Goal: Transaction & Acquisition: Obtain resource

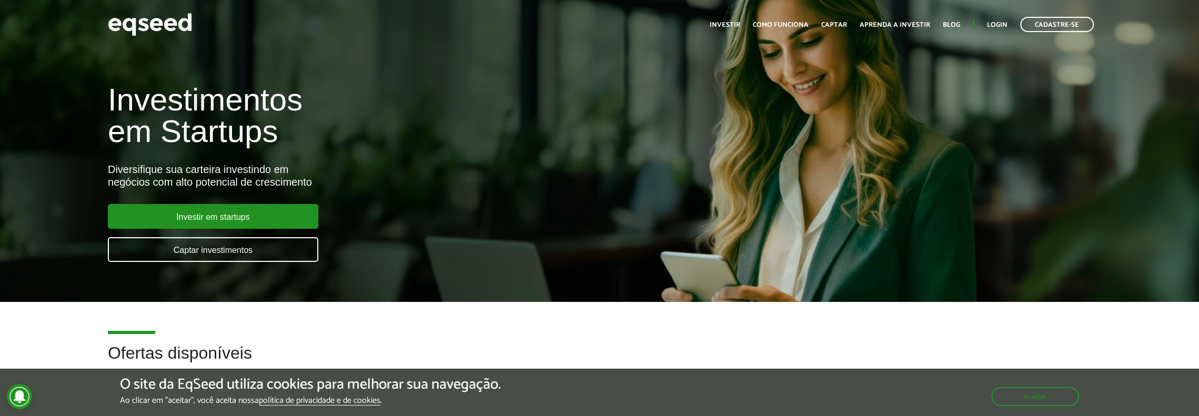
click at [998, 18] on ul "Início Investir Como funciona Captar Aprenda a investir Blog Login Cadastre-se" at bounding box center [901, 24] width 395 height 15
click at [992, 24] on link "Login" at bounding box center [997, 25] width 21 height 7
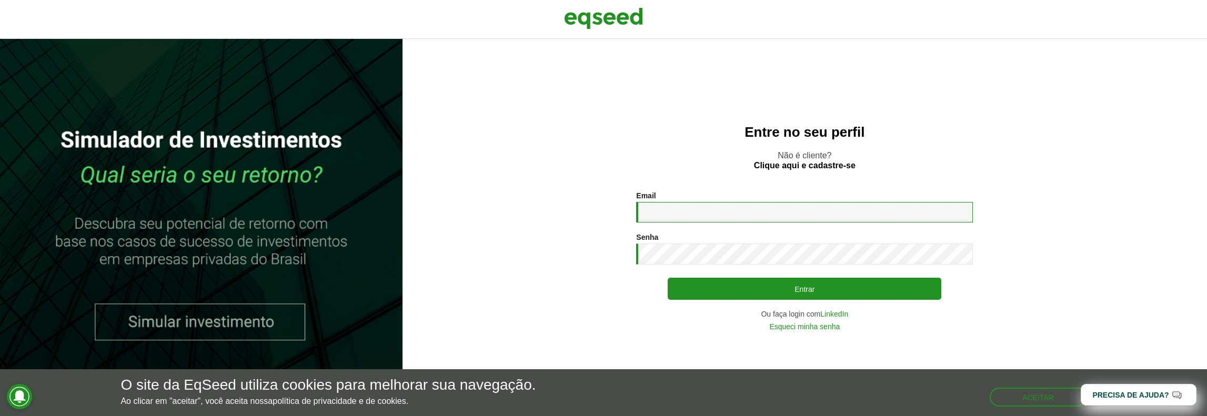
click at [666, 208] on input "Email *" at bounding box center [804, 212] width 337 height 21
type input "**********"
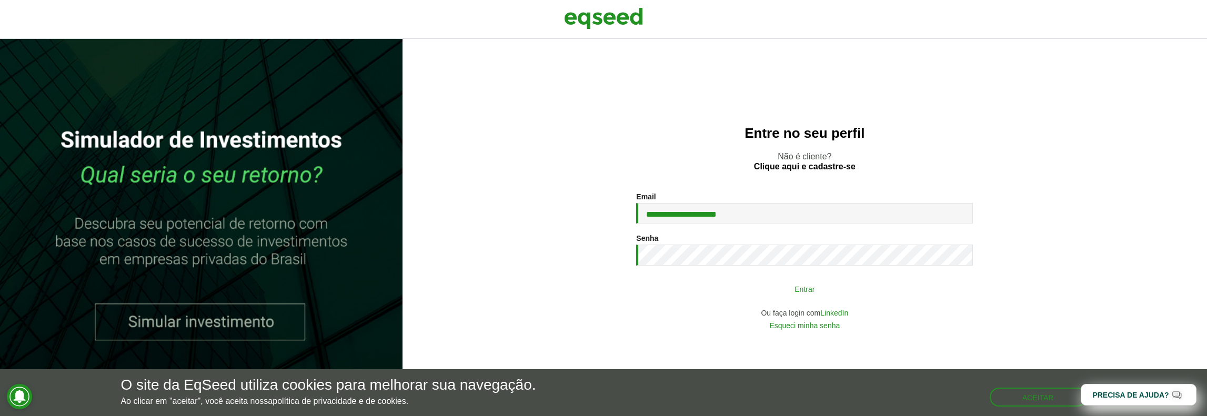
click at [754, 288] on button "Entrar" at bounding box center [805, 289] width 274 height 20
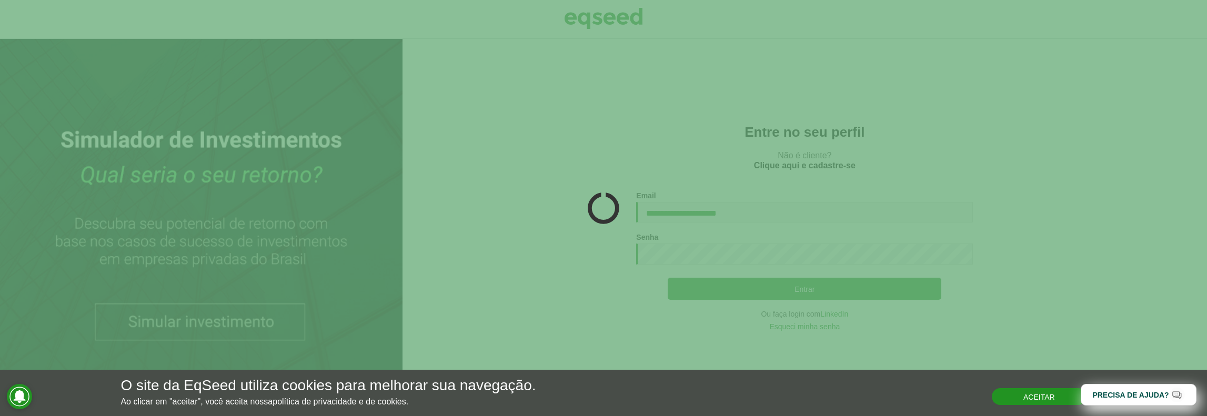
click at [1028, 401] on button "Aceitar" at bounding box center [1039, 396] width 95 height 17
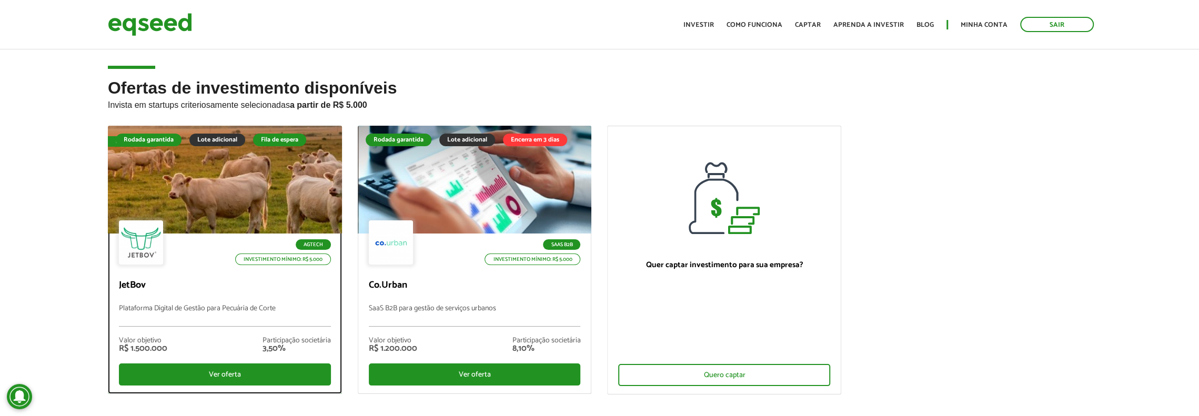
click at [216, 194] on div at bounding box center [224, 179] width 281 height 129
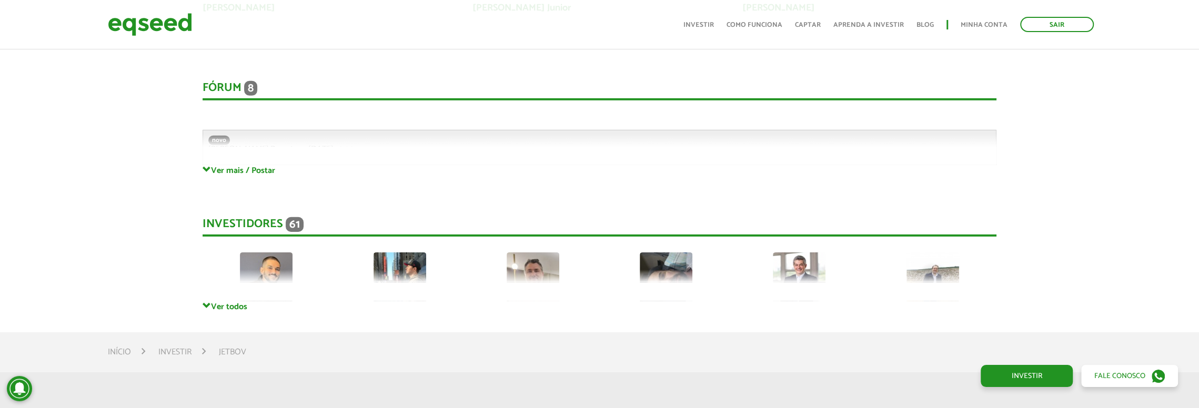
scroll to position [2894, 0]
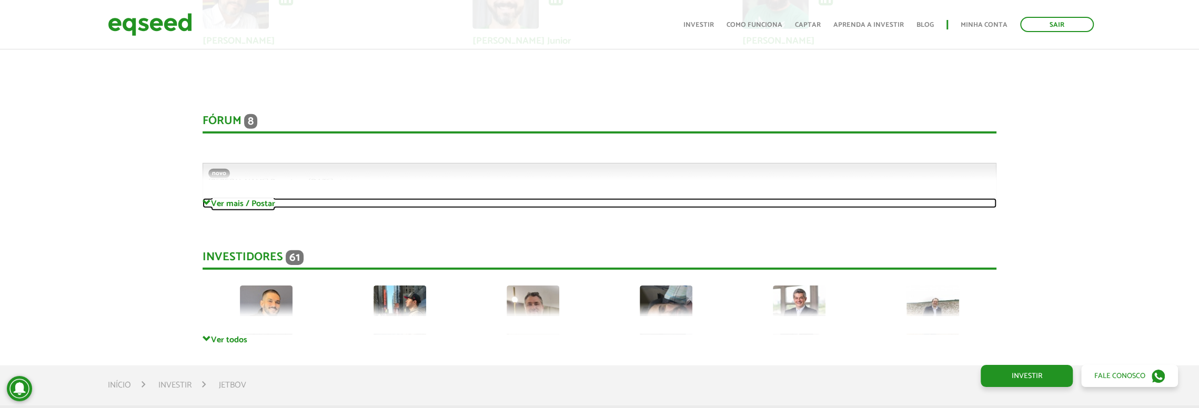
click at [224, 202] on link "Ver mais / Postar" at bounding box center [600, 203] width 794 height 10
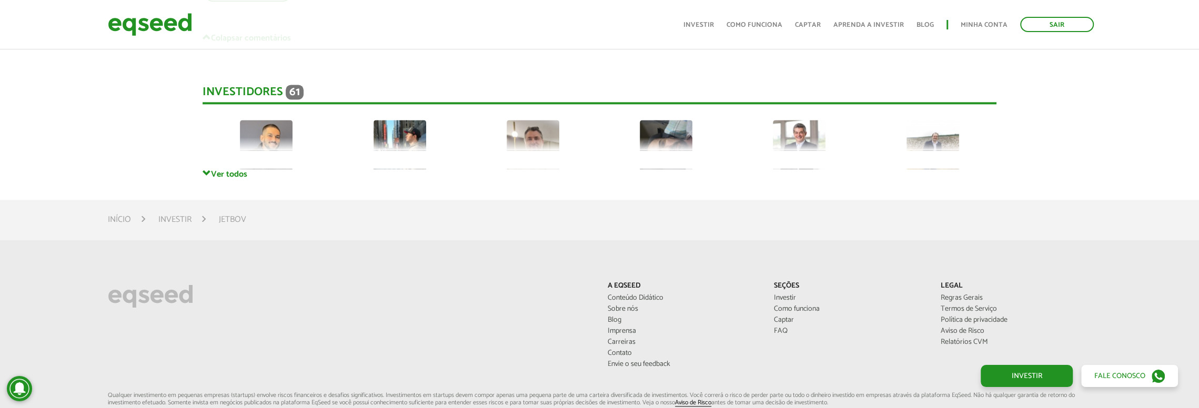
scroll to position [4893, 0]
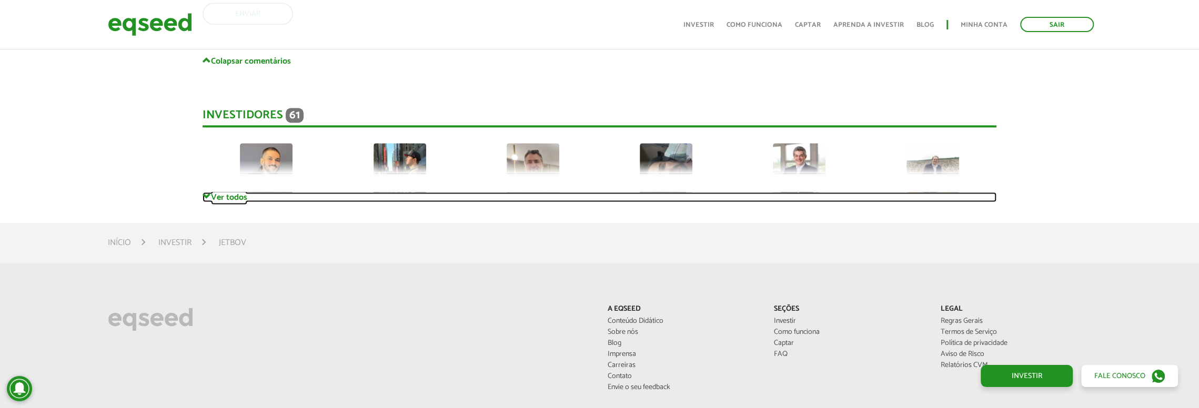
click at [226, 198] on link "Ver todos" at bounding box center [600, 197] width 794 height 10
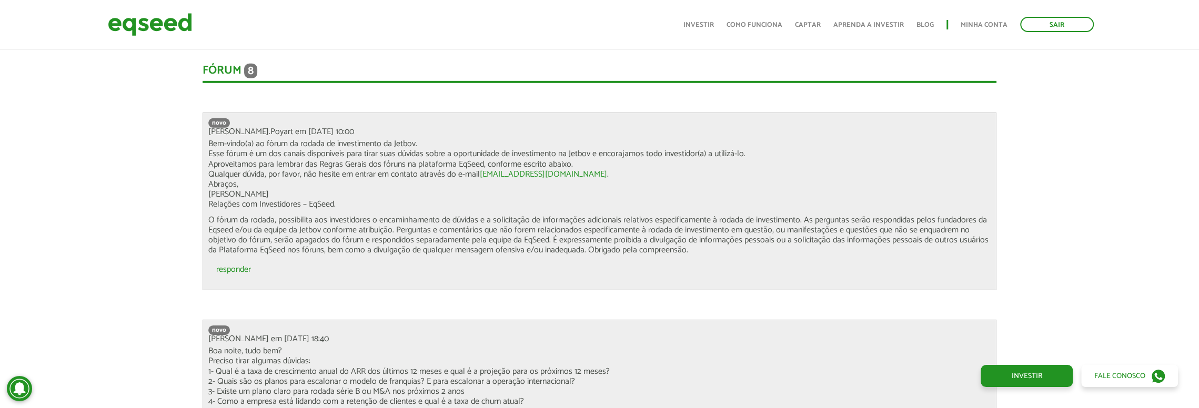
scroll to position [2999, 0]
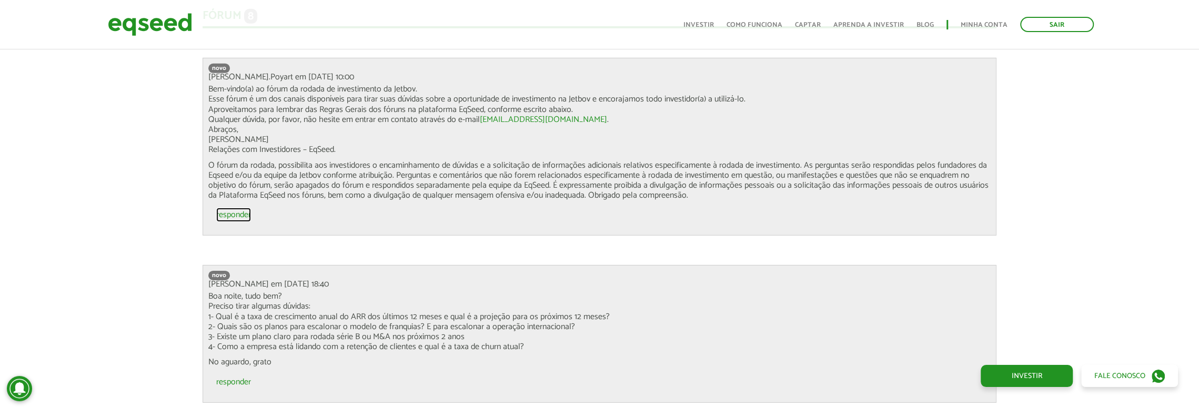
click at [234, 214] on link "responder" at bounding box center [233, 215] width 35 height 8
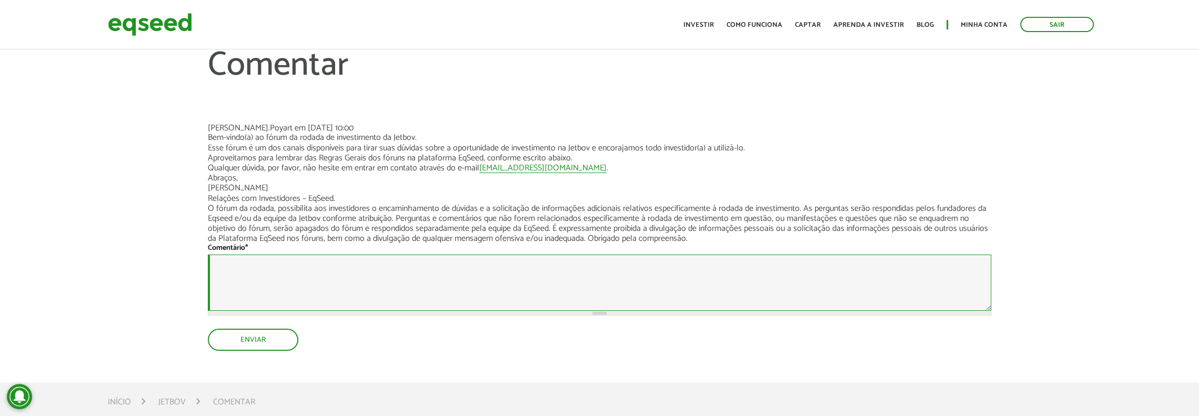
click at [423, 258] on textarea "Comentário *" at bounding box center [599, 283] width 783 height 56
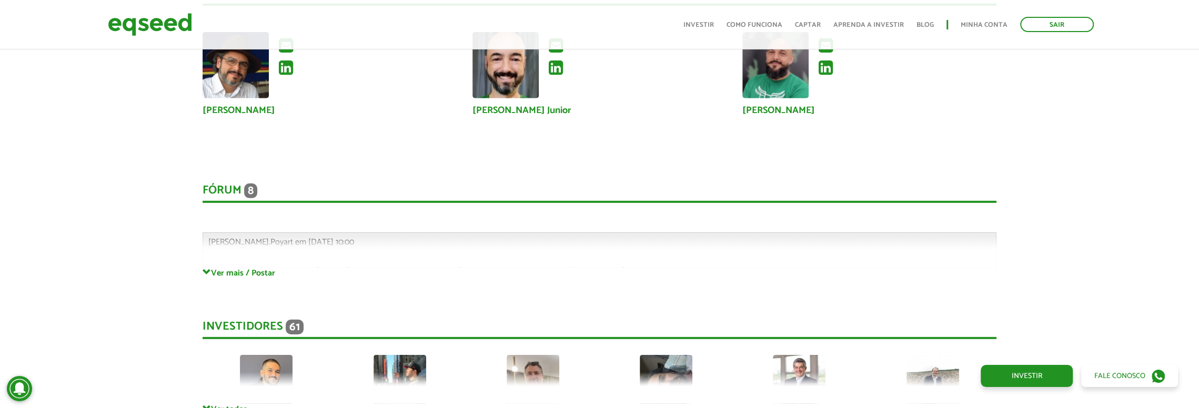
scroll to position [2891, 0]
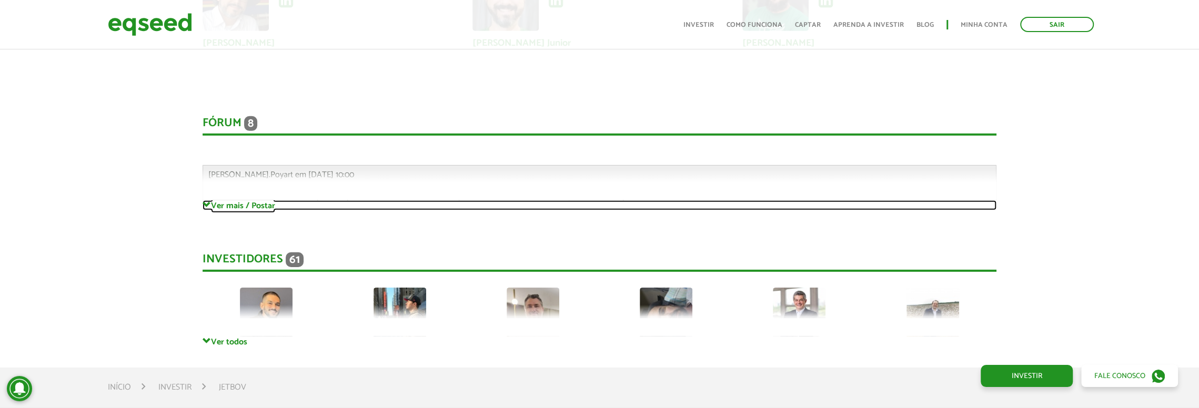
click at [237, 207] on link "Ver mais / Postar" at bounding box center [600, 205] width 794 height 10
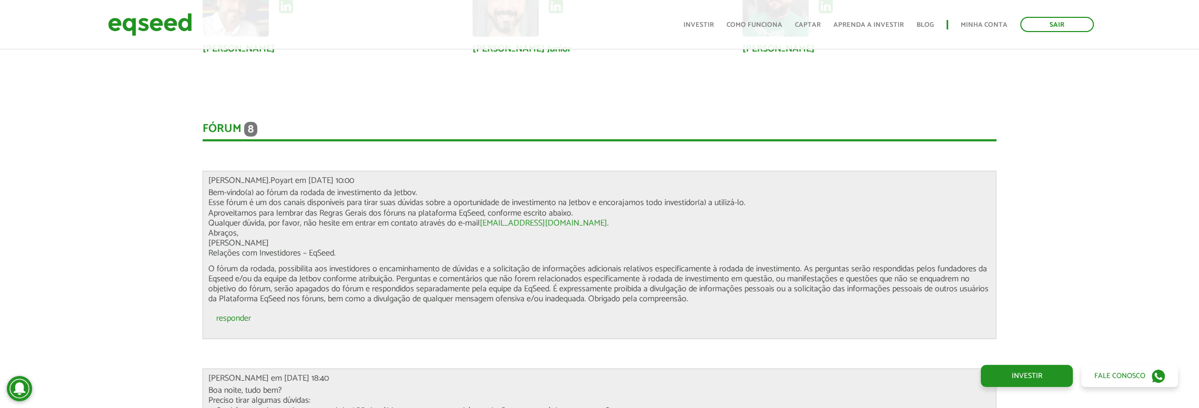
scroll to position [2786, 0]
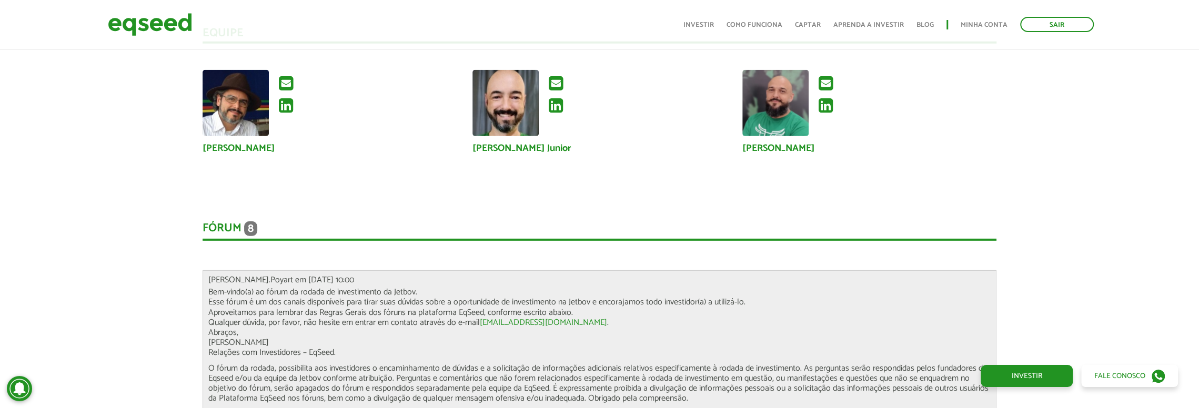
click at [229, 225] on div "Fórum 8" at bounding box center [600, 230] width 794 height 19
click at [232, 225] on div "Fórum 8" at bounding box center [600, 230] width 794 height 19
click at [140, 249] on div "Novidades Análise da Oferta 1 Lançamento ao vivo | JetBov Apresentação aos inve…" at bounding box center [599, 131] width 1215 height 4204
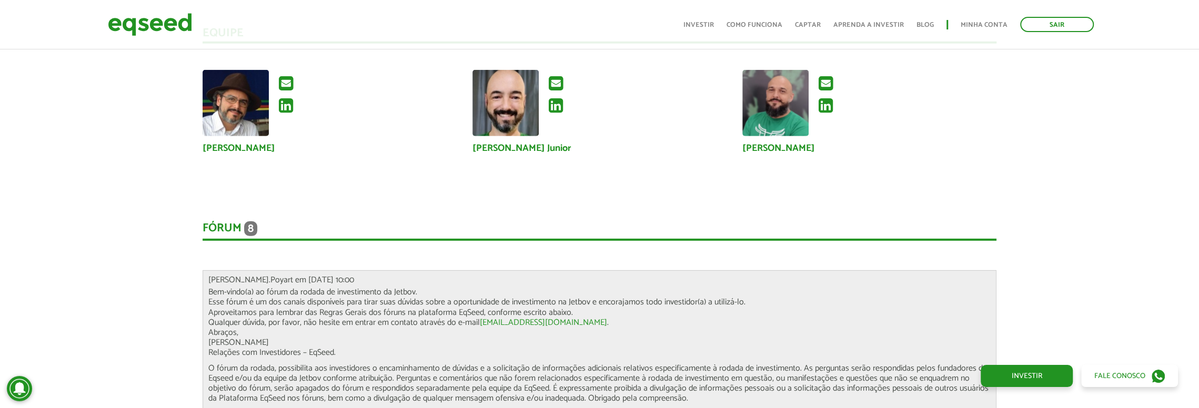
click at [247, 226] on span "8" at bounding box center [250, 228] width 13 height 15
click at [196, 231] on div "Novidades Análise da Oferta 1 Lançamento ao vivo | JetBov Apresentação aos inve…" at bounding box center [600, 131] width 810 height 4204
click at [215, 227] on div "Fórum 8" at bounding box center [600, 230] width 794 height 19
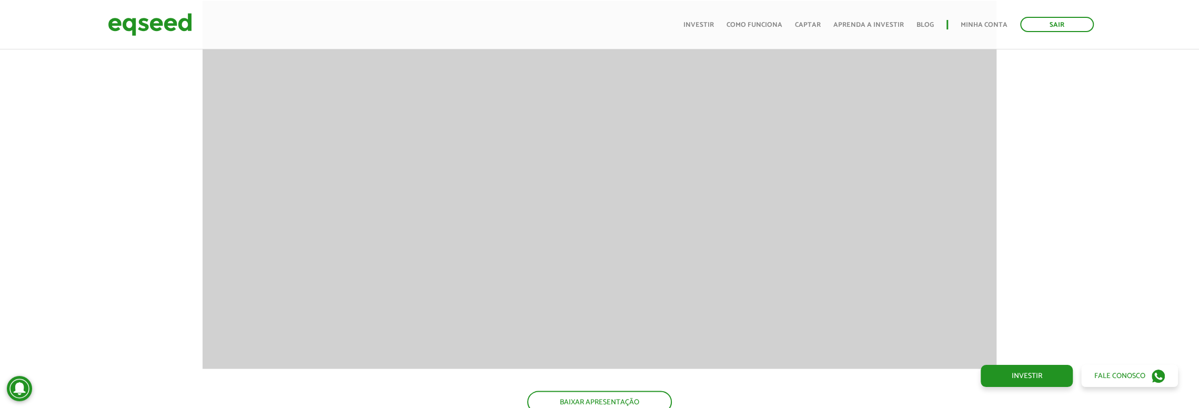
scroll to position [1736, 0]
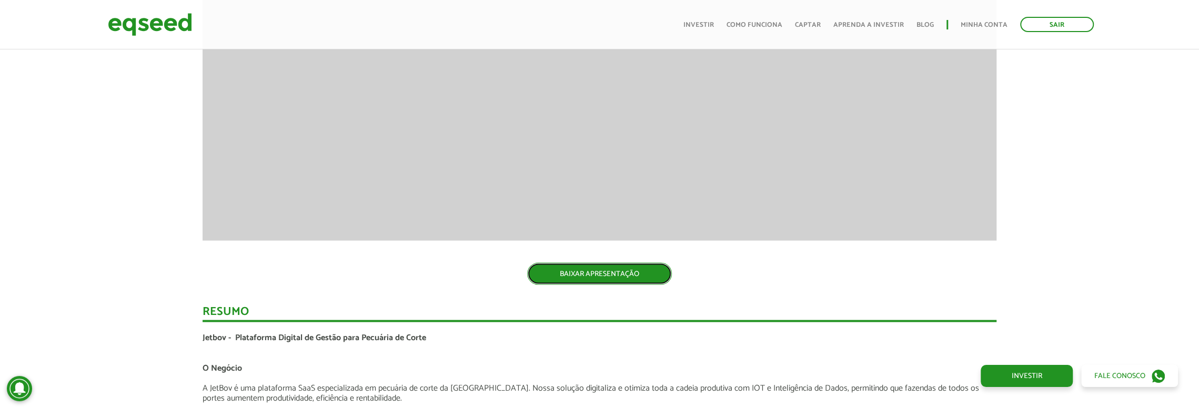
click at [594, 278] on link "BAIXAR APRESENTAÇÃO" at bounding box center [599, 274] width 145 height 22
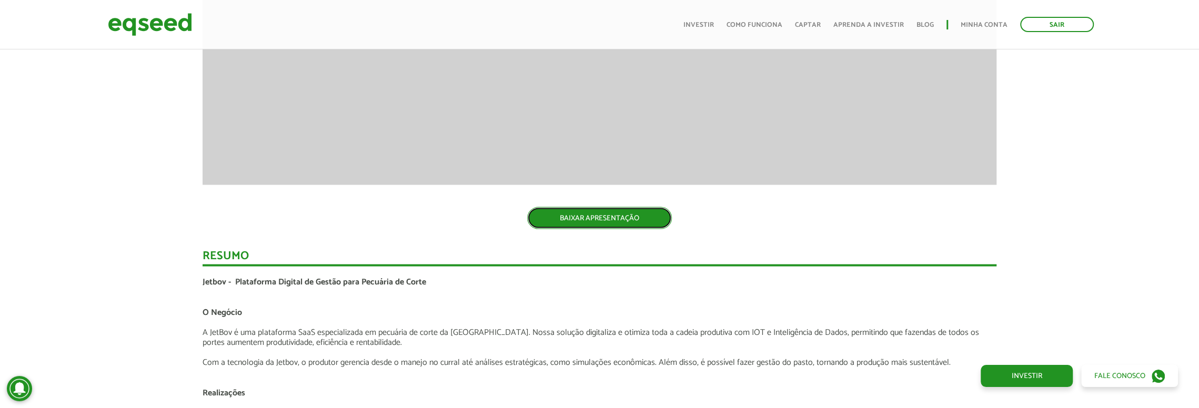
scroll to position [1894, 0]
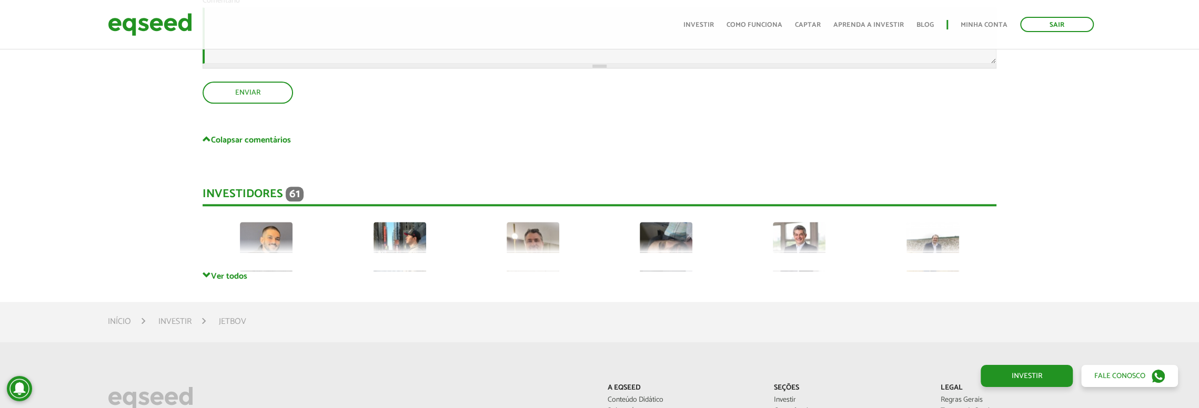
scroll to position [4748, 0]
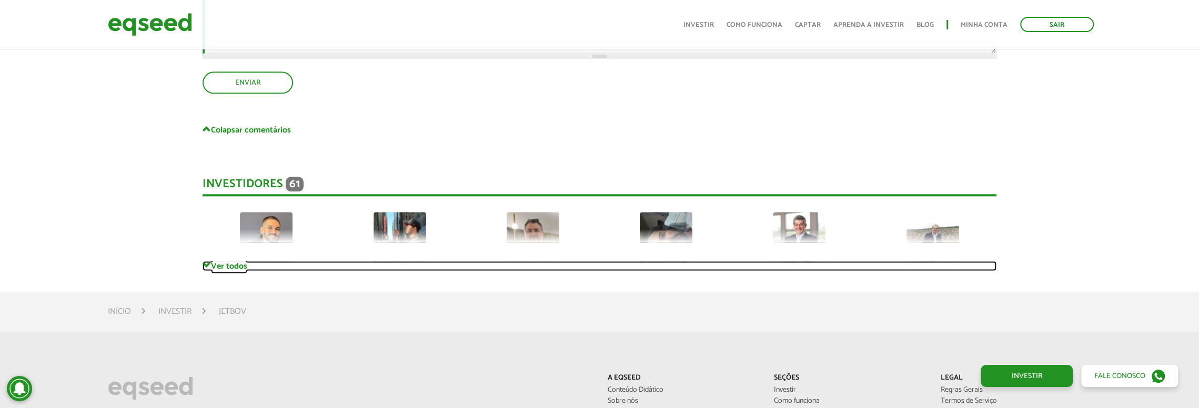
click at [241, 263] on link "Ver todos" at bounding box center [600, 266] width 794 height 10
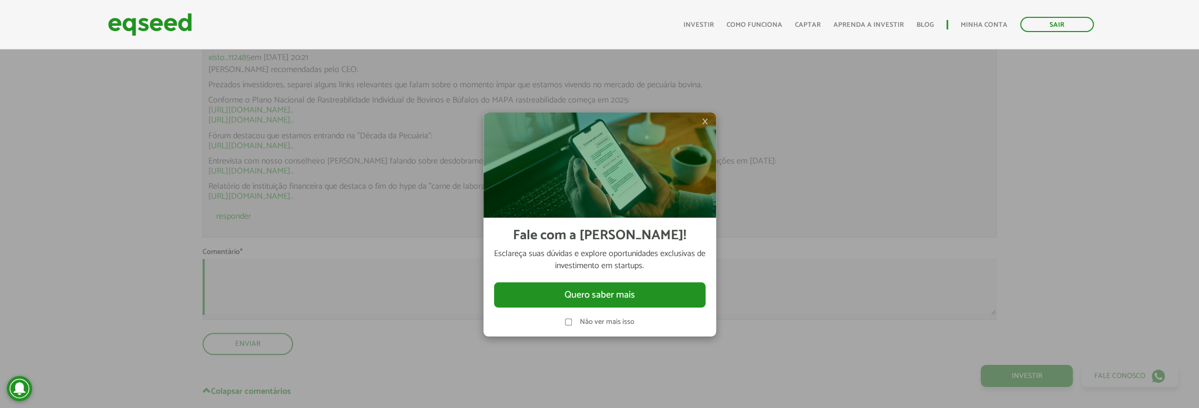
scroll to position [4432, 0]
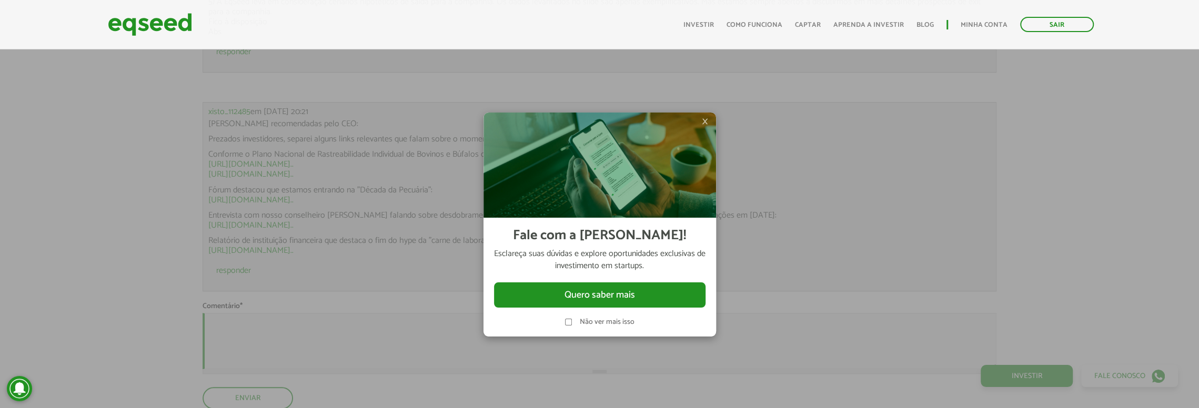
click at [702, 123] on span "×" at bounding box center [705, 121] width 6 height 13
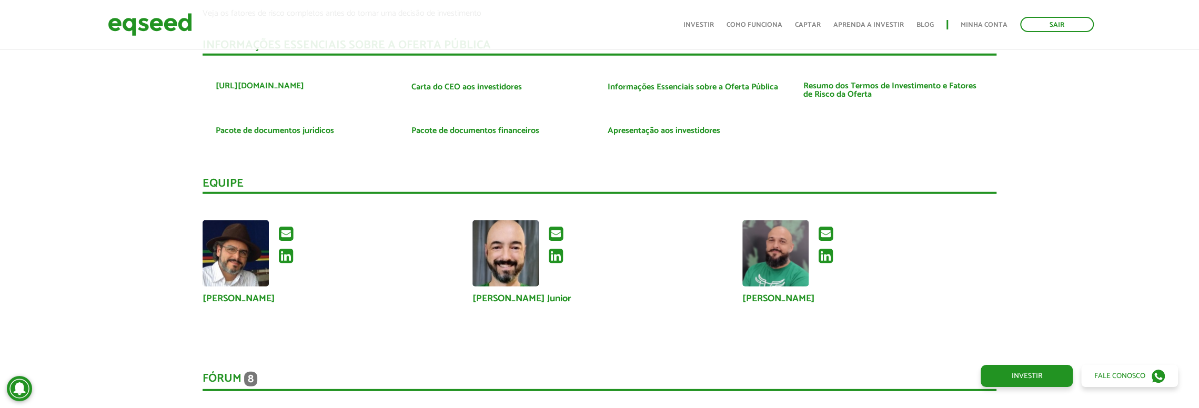
scroll to position [2538, 0]
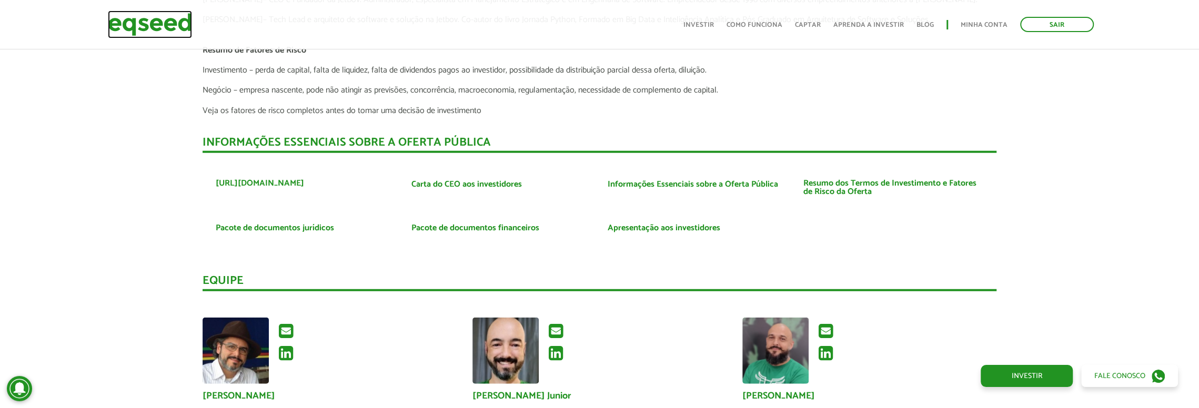
click at [161, 24] on img at bounding box center [150, 25] width 84 height 28
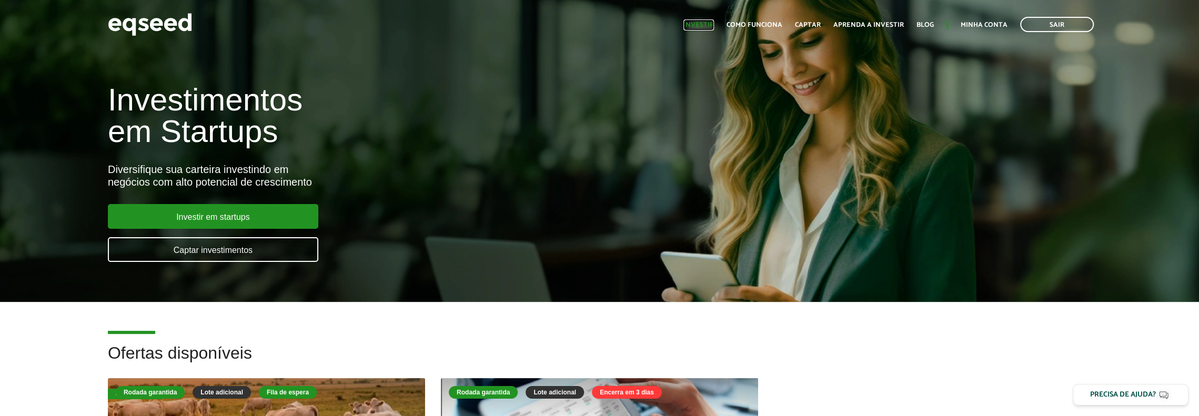
click at [708, 26] on link "Investir" at bounding box center [698, 25] width 31 height 7
